Goal: Leave review/rating: Leave review/rating

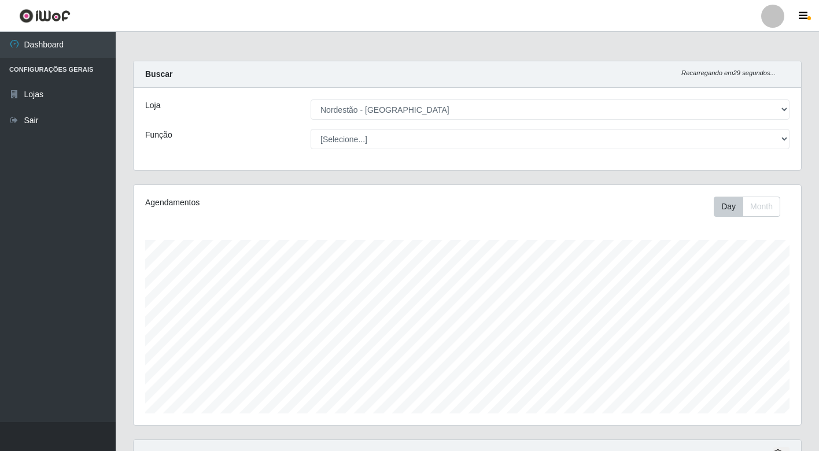
select select "454"
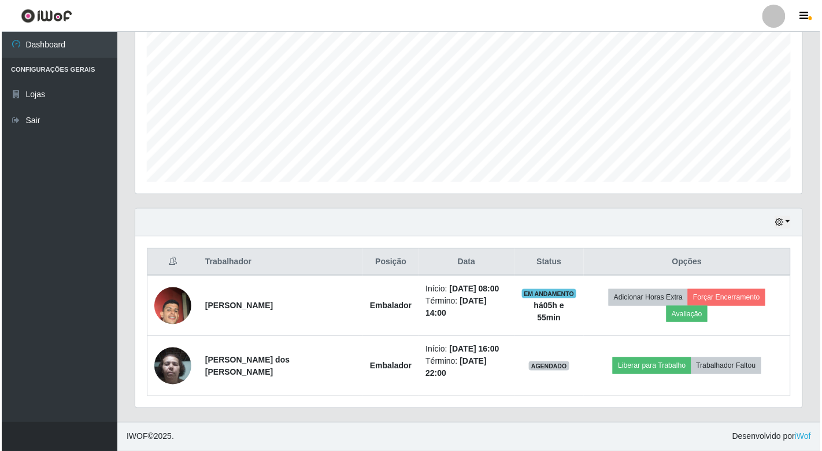
scroll to position [239, 667]
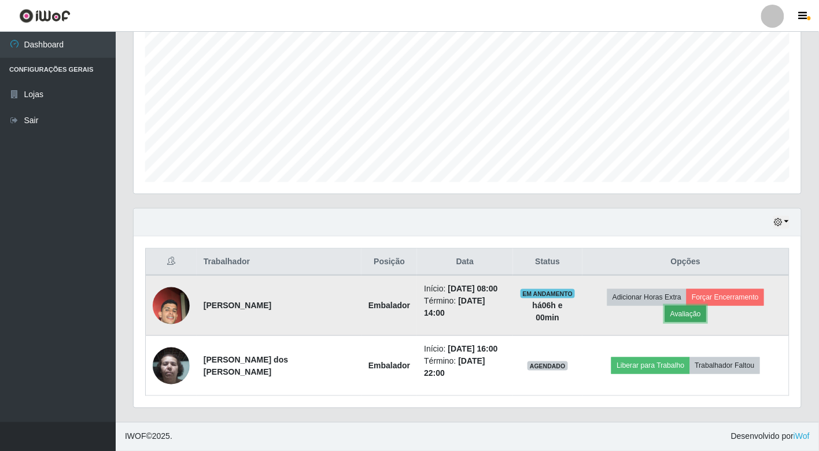
click at [692, 309] on button "Avaliação" at bounding box center [685, 314] width 41 height 16
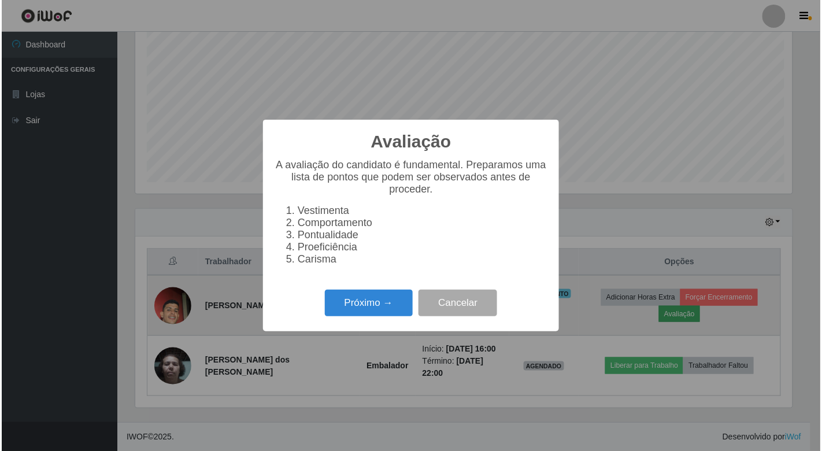
scroll to position [239, 661]
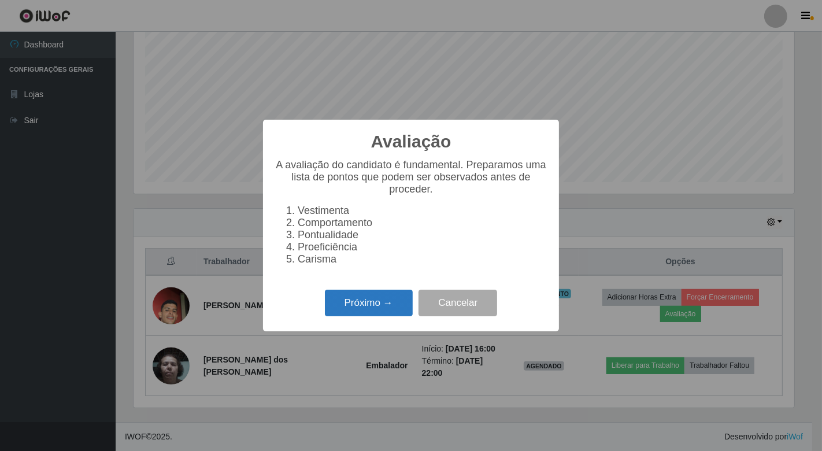
click at [367, 299] on button "Próximo →" at bounding box center [369, 303] width 88 height 27
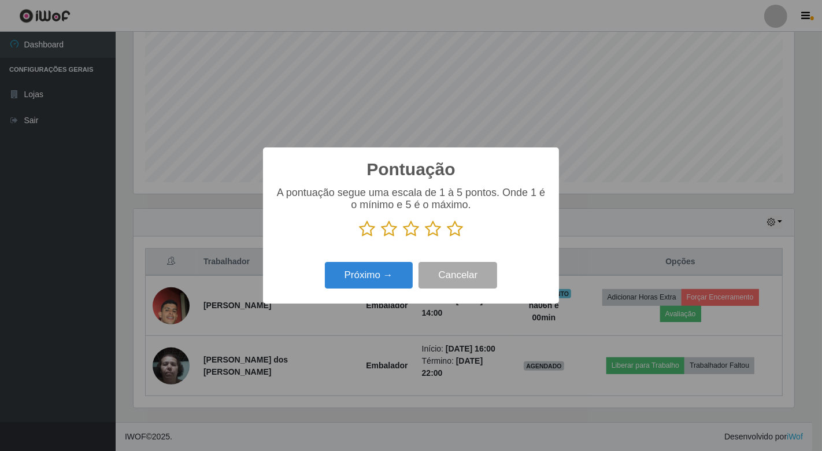
scroll to position [578137, 577716]
click at [368, 230] on icon at bounding box center [367, 228] width 16 height 17
click at [359, 238] on input "radio" at bounding box center [359, 238] width 0 height 0
click at [385, 228] on icon at bounding box center [389, 228] width 16 height 17
click at [381, 238] on input "radio" at bounding box center [381, 238] width 0 height 0
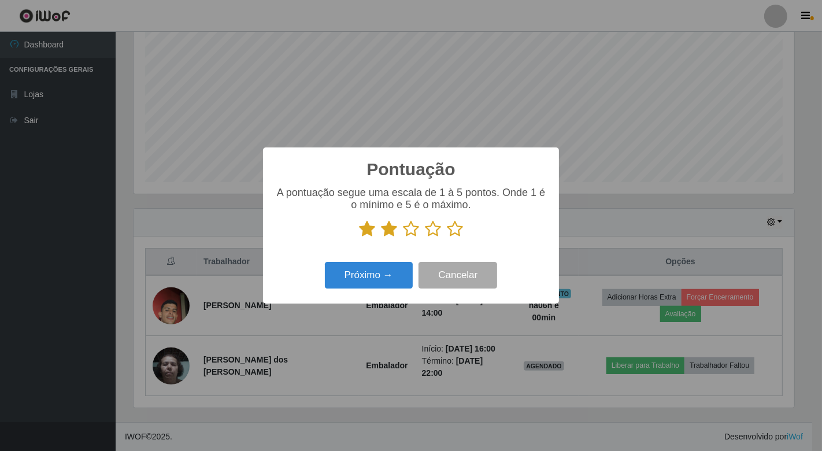
click at [414, 228] on icon at bounding box center [411, 228] width 16 height 17
click at [403, 238] on input "radio" at bounding box center [403, 238] width 0 height 0
click at [431, 233] on icon at bounding box center [433, 228] width 16 height 17
click at [425, 238] on input "radio" at bounding box center [425, 238] width 0 height 0
click at [456, 228] on icon at bounding box center [455, 228] width 16 height 17
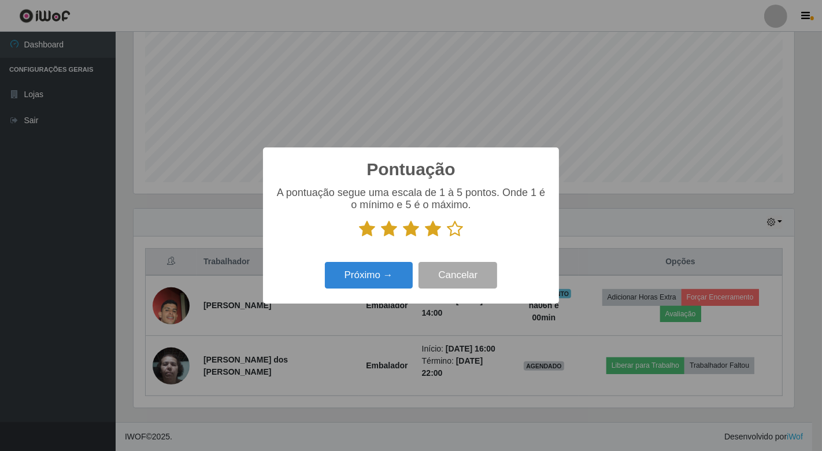
click at [447, 238] on input "radio" at bounding box center [447, 238] width 0 height 0
click at [397, 274] on button "Próximo →" at bounding box center [369, 275] width 88 height 27
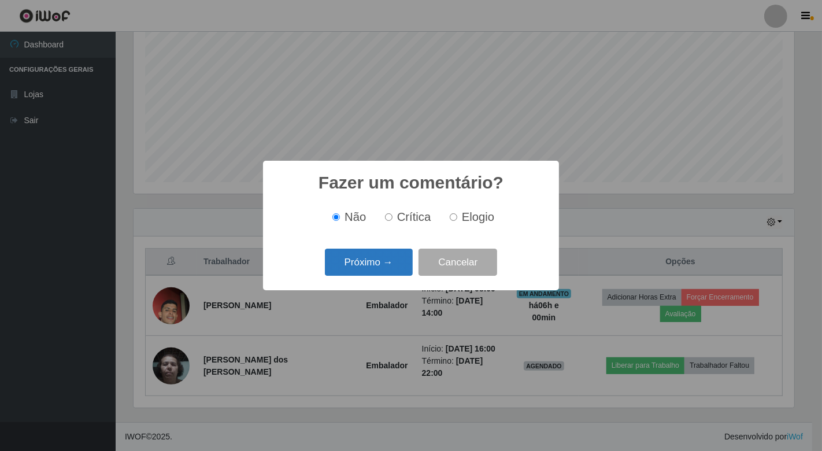
click at [388, 264] on button "Próximo →" at bounding box center [369, 262] width 88 height 27
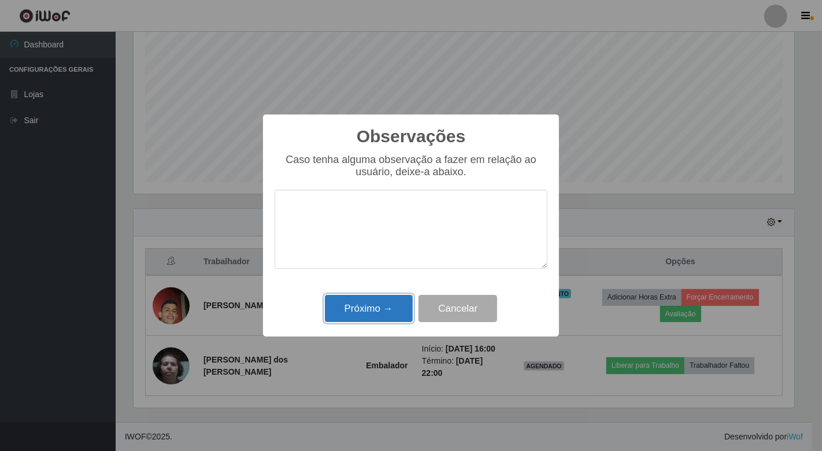
click at [373, 304] on button "Próximo →" at bounding box center [369, 308] width 88 height 27
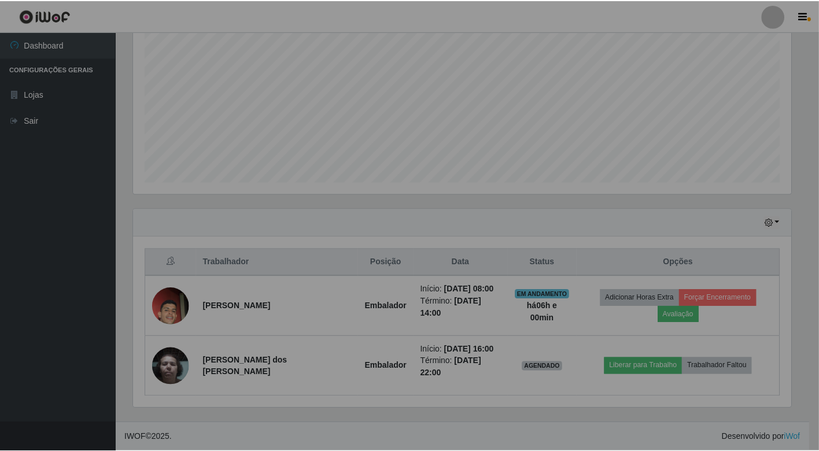
scroll to position [239, 667]
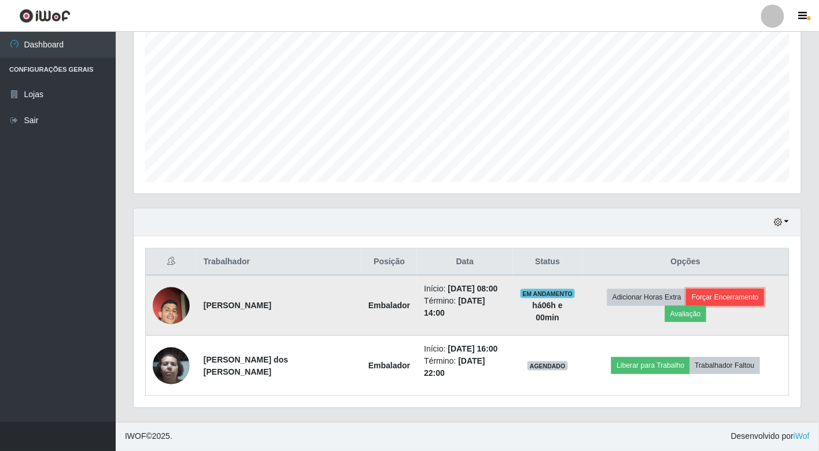
click at [711, 295] on button "Forçar Encerramento" at bounding box center [726, 297] width 78 height 16
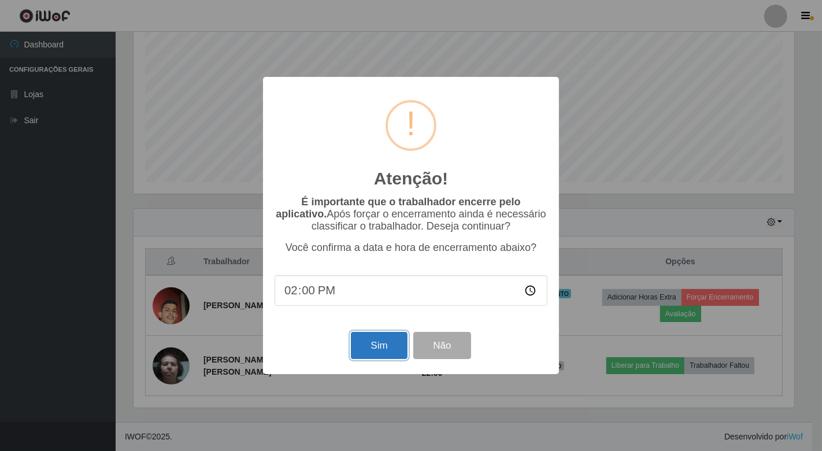
click at [388, 338] on button "Sim" at bounding box center [379, 345] width 56 height 27
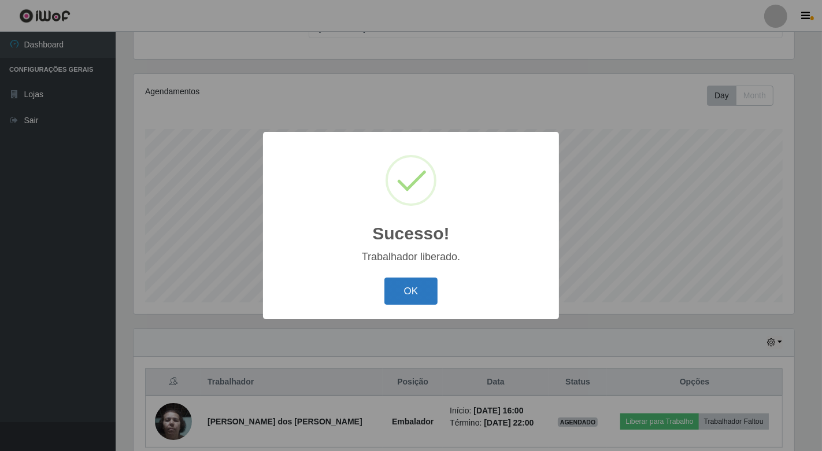
click at [425, 294] on button "OK" at bounding box center [412, 291] width 54 height 27
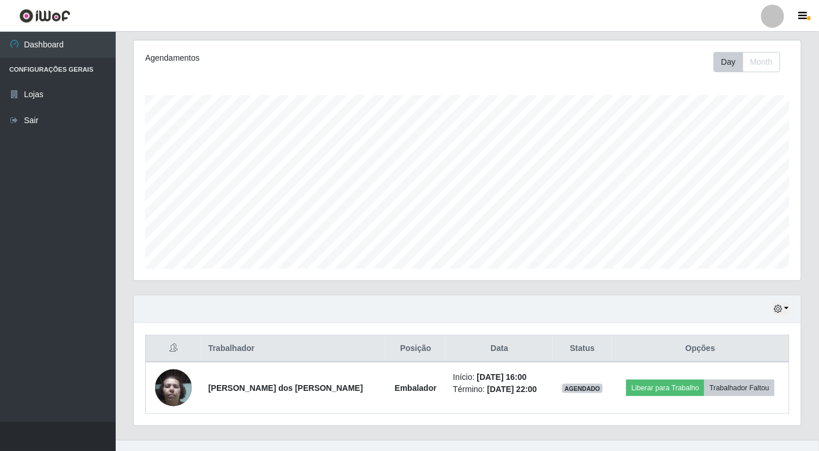
scroll to position [163, 0]
